Goal: Information Seeking & Learning: Find specific fact

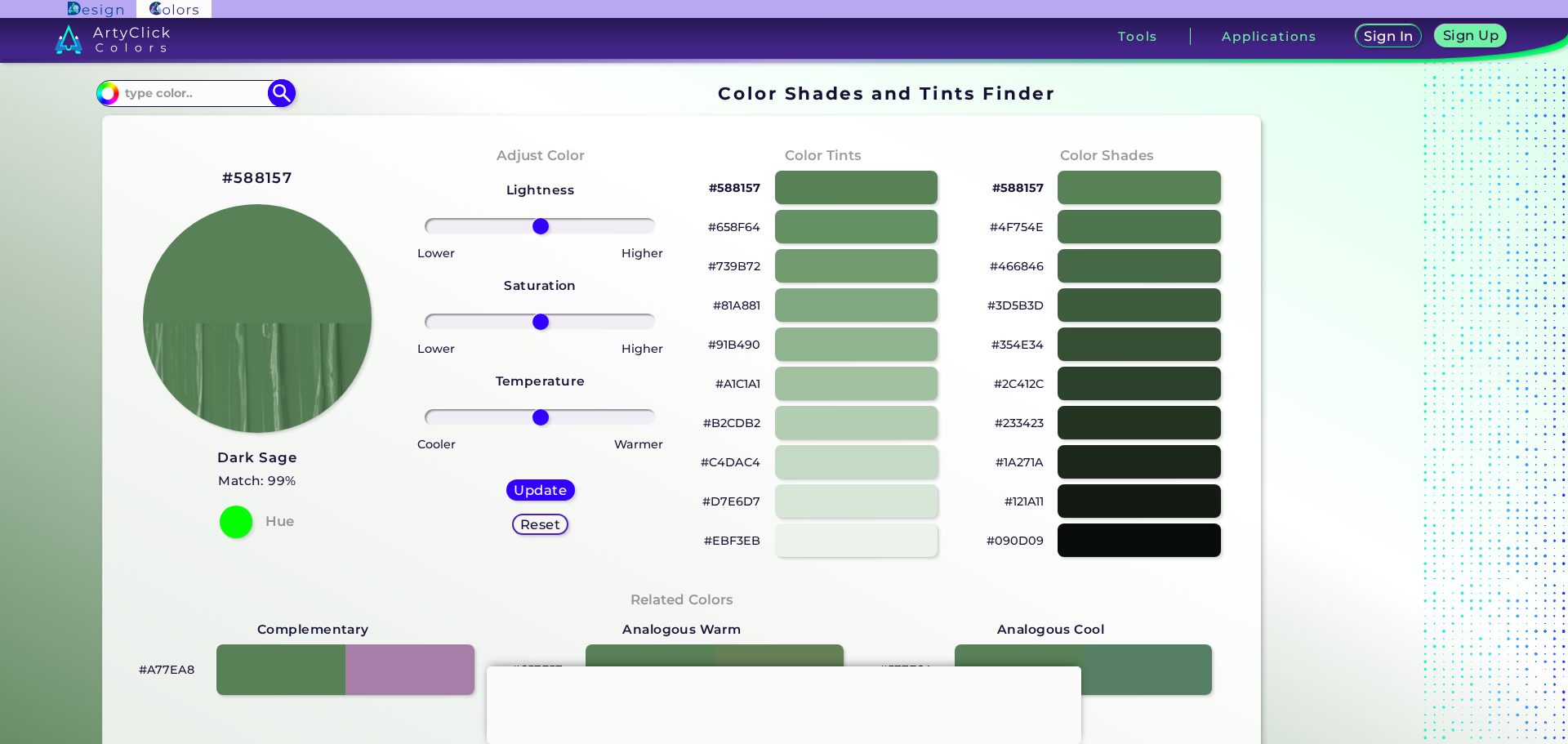
click at [192, 93] on input at bounding box center [195, 94] width 152 height 22
paste input "3f704d"
type input "3f704d"
type input "#000000"
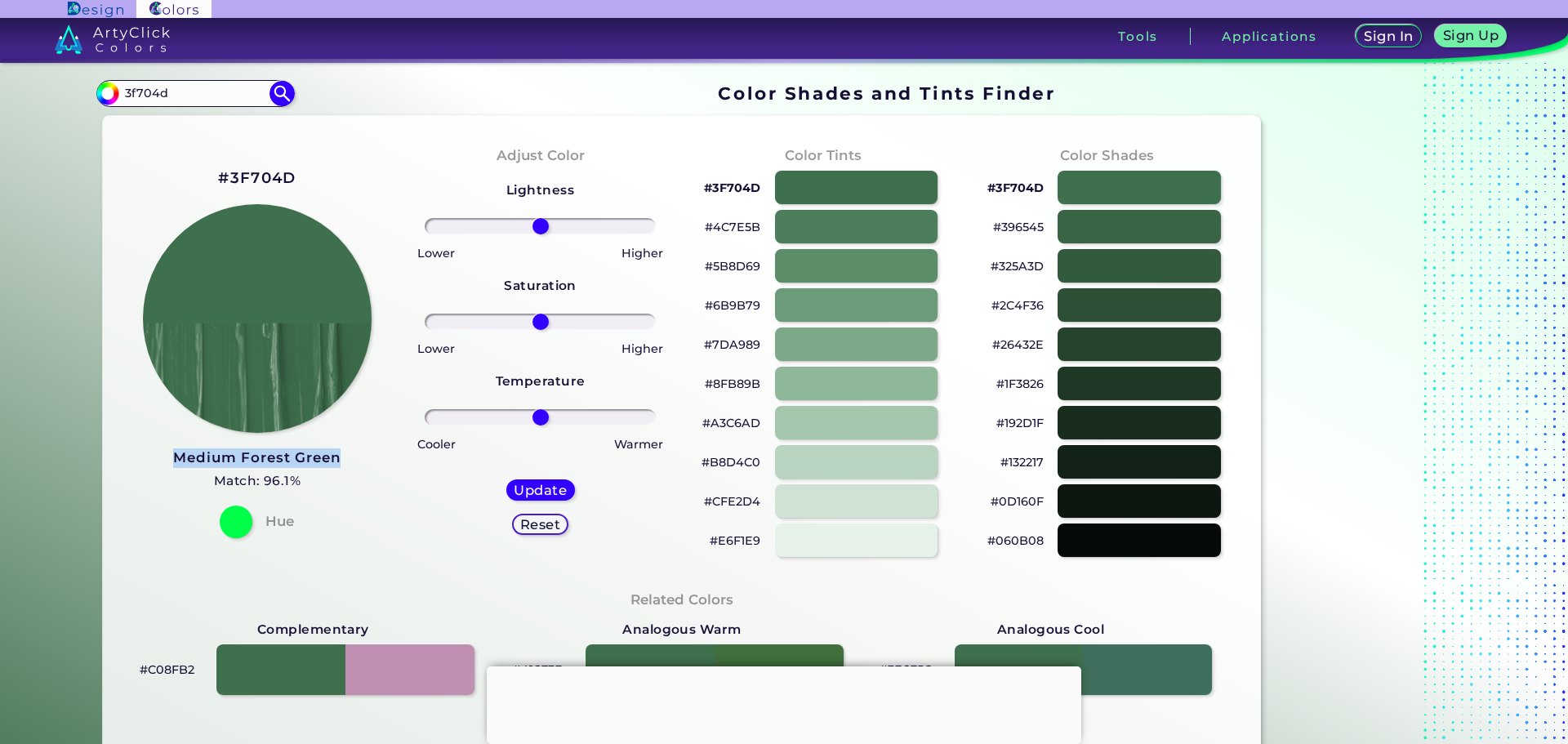
drag, startPoint x: 346, startPoint y: 454, endPoint x: 162, endPoint y: 448, distance: 184.1
click at [162, 448] on div "#3F704D Medium Forest Green Match: 96.1% Hue" at bounding box center [257, 351] width 283 height 444
copy h3 "Medium Forest Green"
